Goal: Find specific page/section: Find specific page/section

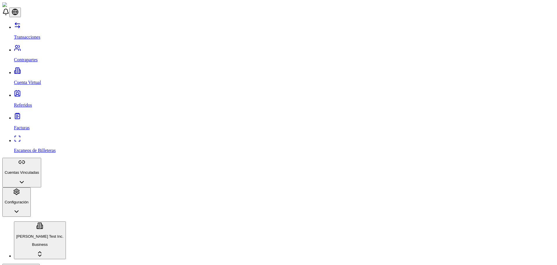
click at [37, 47] on link "Contrapartes" at bounding box center [284, 54] width 541 height 15
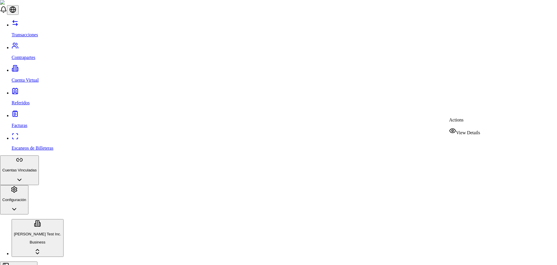
click at [469, 130] on span "View Details" at bounding box center [468, 132] width 24 height 5
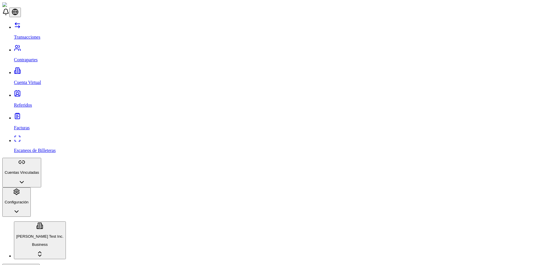
scroll to position [66, 0]
